Goal: Information Seeking & Learning: Learn about a topic

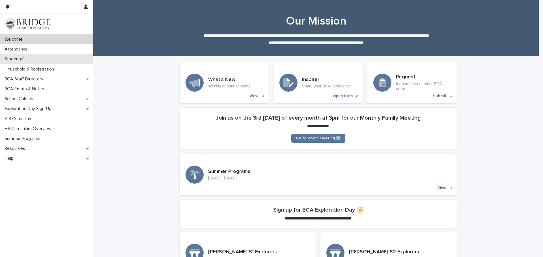
click at [21, 57] on p "Student(s)" at bounding box center [15, 59] width 27 height 5
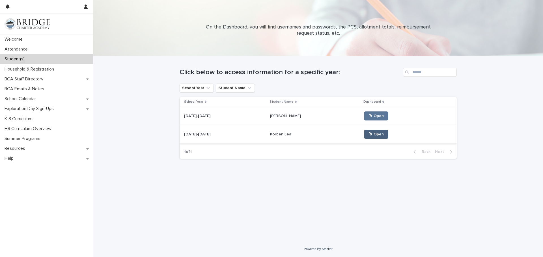
click at [368, 136] on span "🖱 Open" at bounding box center [375, 135] width 15 height 4
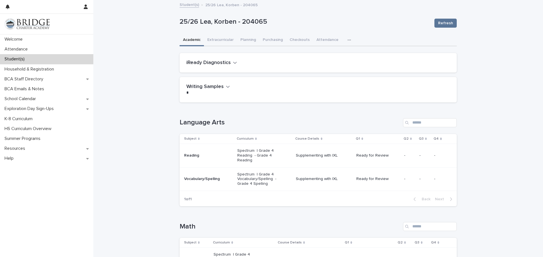
click at [185, 5] on link "Student(s)" at bounding box center [188, 4] width 19 height 6
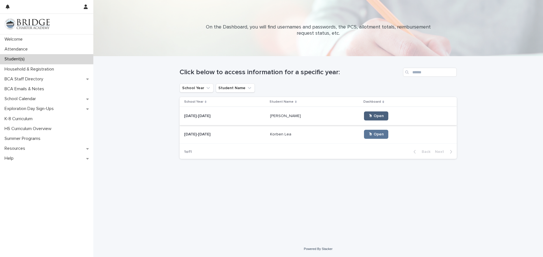
click at [373, 115] on link "🖱 Open" at bounding box center [376, 116] width 24 height 9
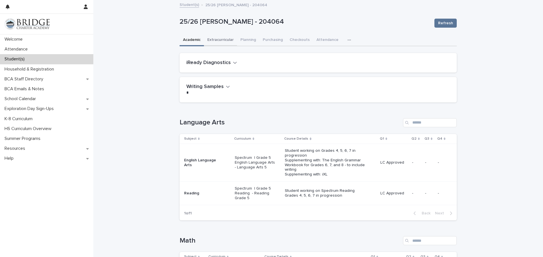
click at [213, 39] on button "Extracurricular" at bounding box center [220, 40] width 33 height 12
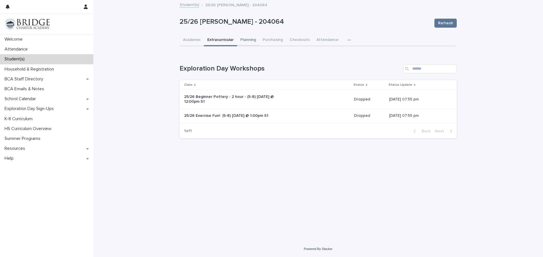
click at [246, 40] on button "Planning" at bounding box center [248, 40] width 22 height 12
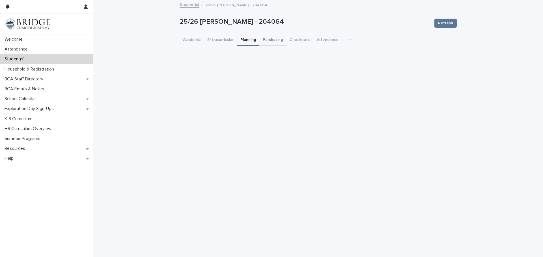
click at [272, 38] on button "Purchasing" at bounding box center [272, 40] width 27 height 12
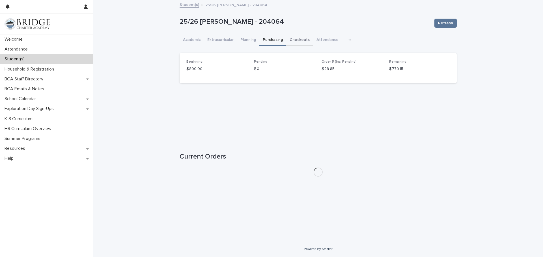
click at [298, 40] on button "Checkouts" at bounding box center [299, 40] width 27 height 12
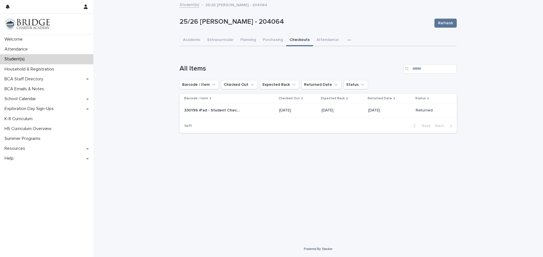
click at [347, 40] on icon "button" at bounding box center [348, 40] width 3 height 1
click at [324, 55] on span "General" at bounding box center [322, 55] width 15 height 4
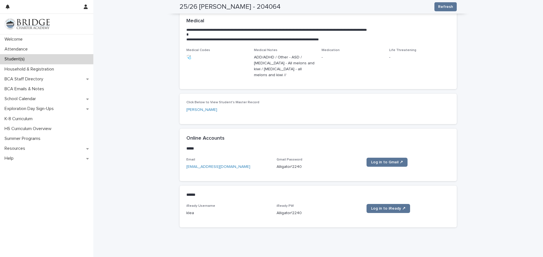
scroll to position [189, 0]
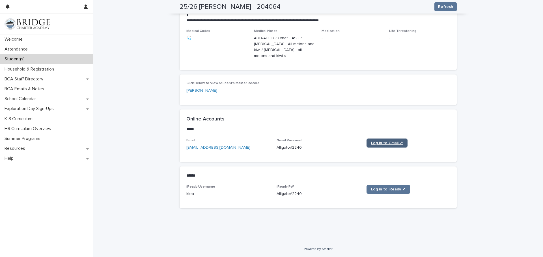
click at [382, 140] on link "Log in to Gmail ↗" at bounding box center [386, 143] width 41 height 9
click at [16, 40] on p "Welcome" at bounding box center [14, 39] width 25 height 5
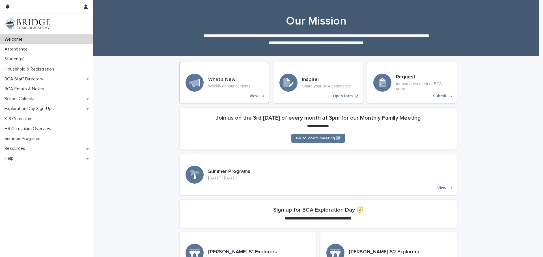
click at [249, 98] on p "View" at bounding box center [253, 96] width 9 height 5
